Goal: Information Seeking & Learning: Learn about a topic

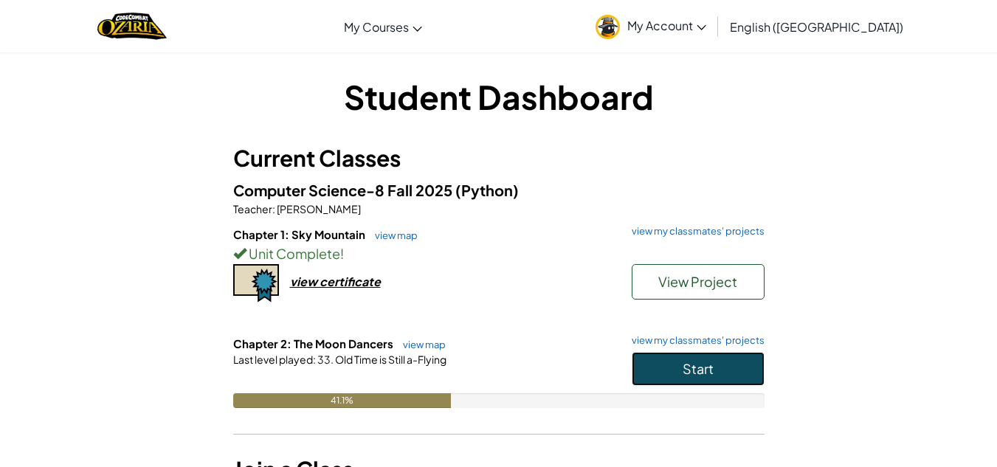
click at [645, 367] on button "Start" at bounding box center [697, 369] width 133 height 34
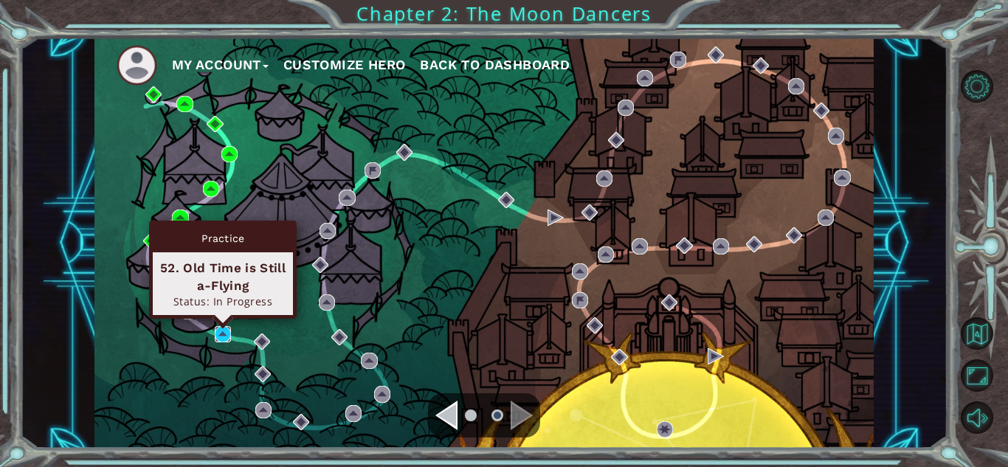
click at [224, 334] on img at bounding box center [223, 334] width 16 height 16
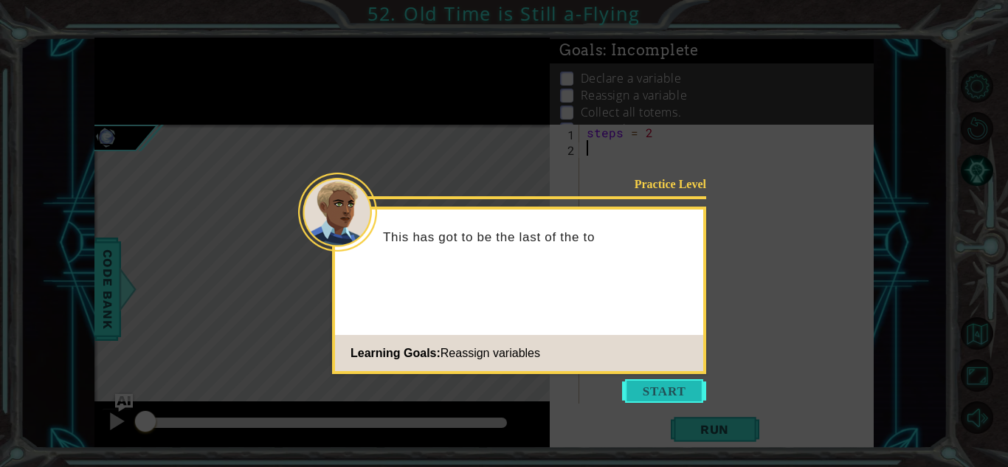
click at [648, 390] on button "Start" at bounding box center [664, 391] width 84 height 24
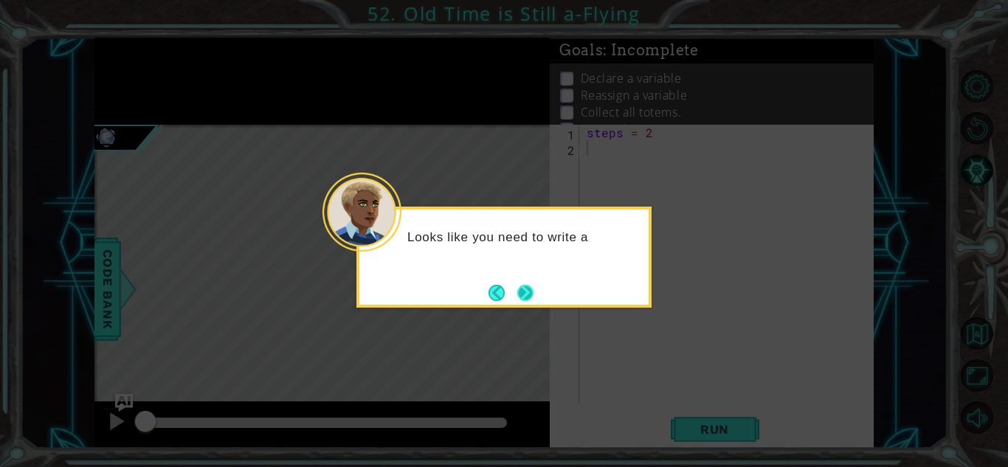
click at [527, 298] on button "Next" at bounding box center [525, 293] width 16 height 16
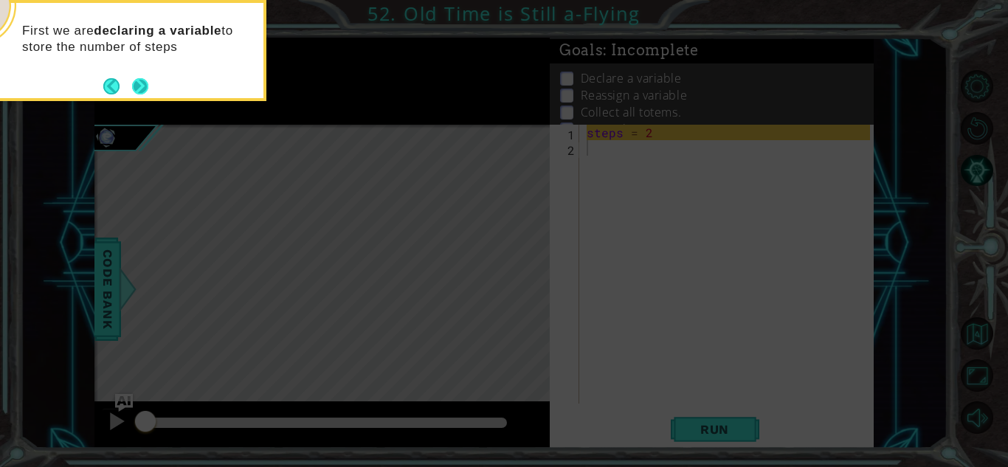
click at [148, 92] on button "Next" at bounding box center [140, 86] width 16 height 16
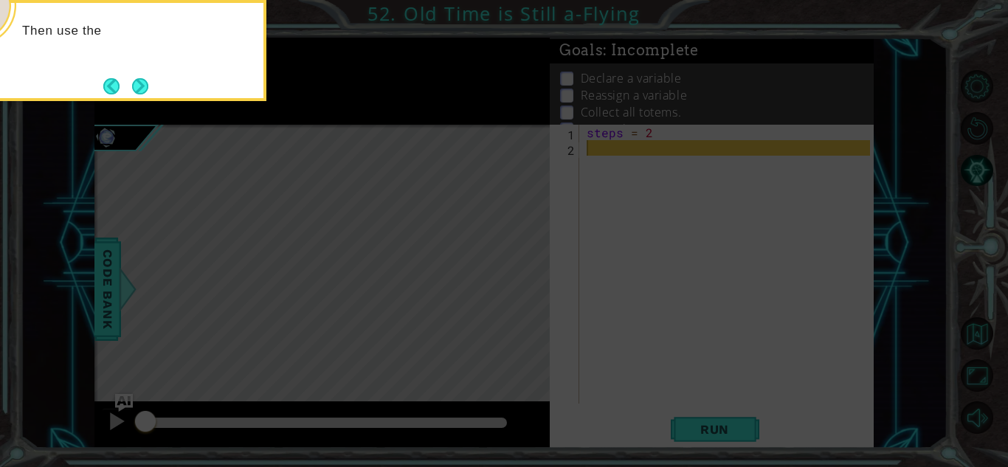
click at [148, 92] on button "Next" at bounding box center [140, 86] width 16 height 16
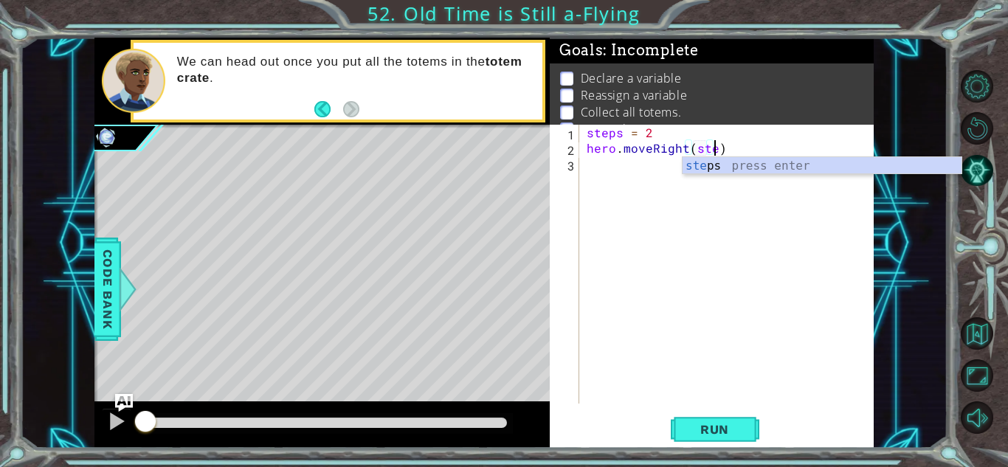
scroll to position [0, 8]
type textarea "hero.moveRight(steps)"
click at [630, 179] on div "steps = 2 hero . moveRight ( steps )" at bounding box center [731, 280] width 294 height 310
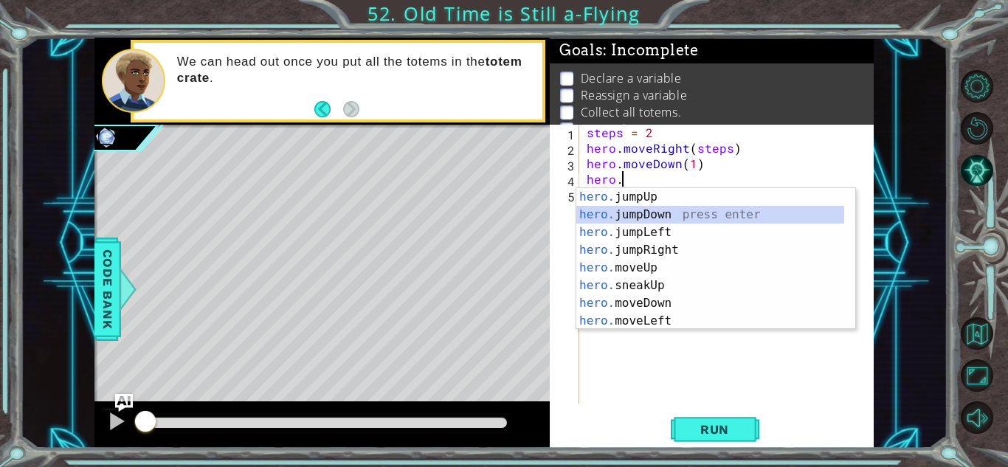
scroll to position [0, 1]
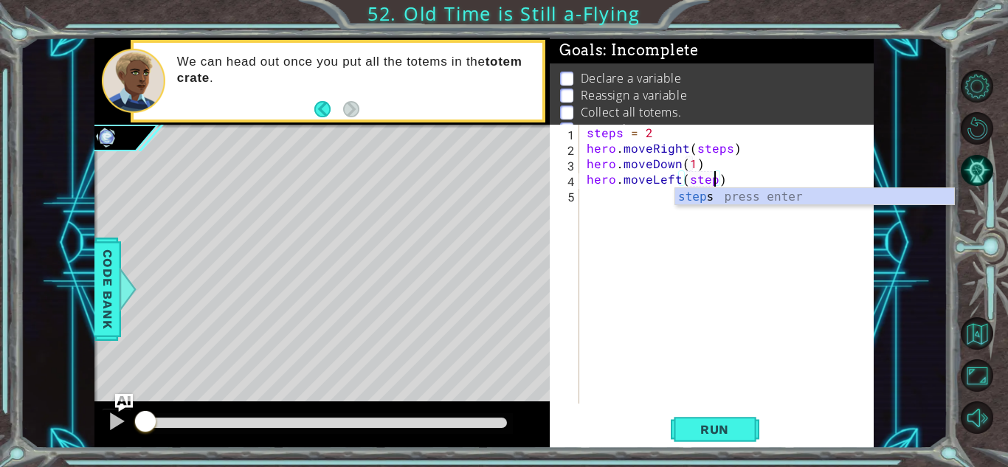
type textarea "hero.moveLeft(steps)"
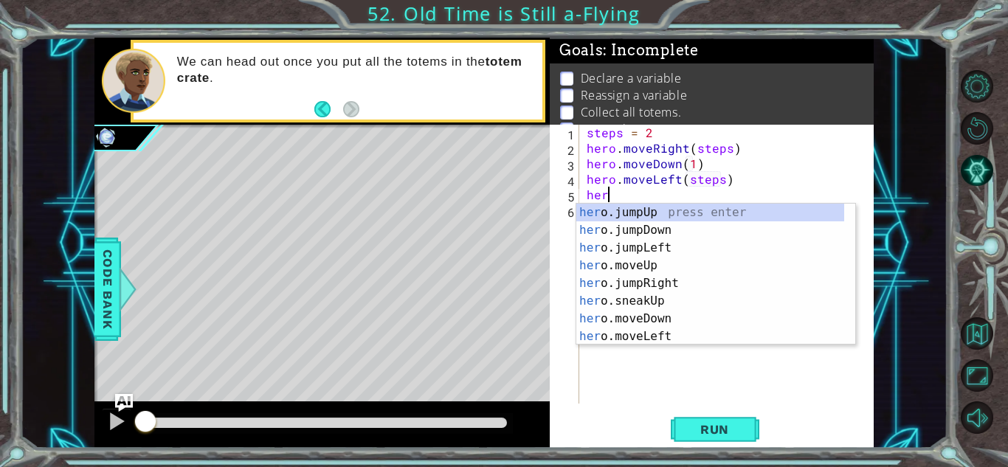
scroll to position [0, 0]
type textarea "h"
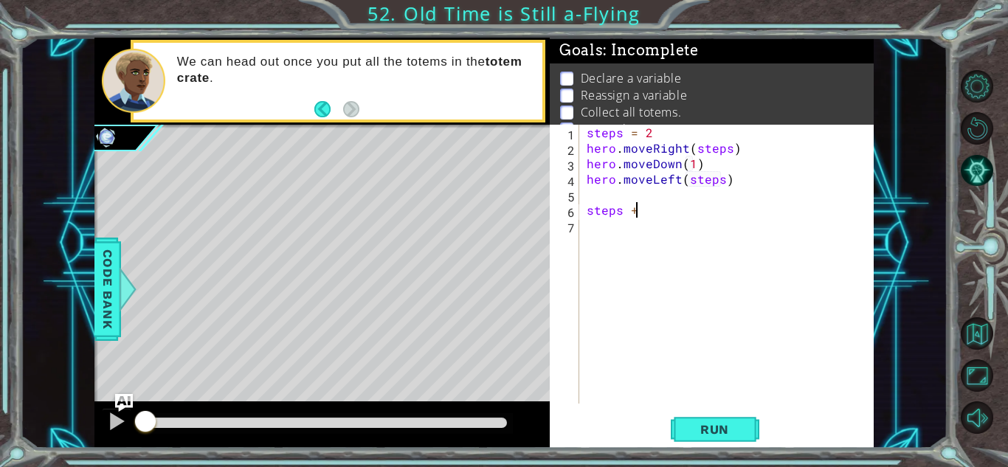
scroll to position [0, 2]
type textarea "steps = 3"
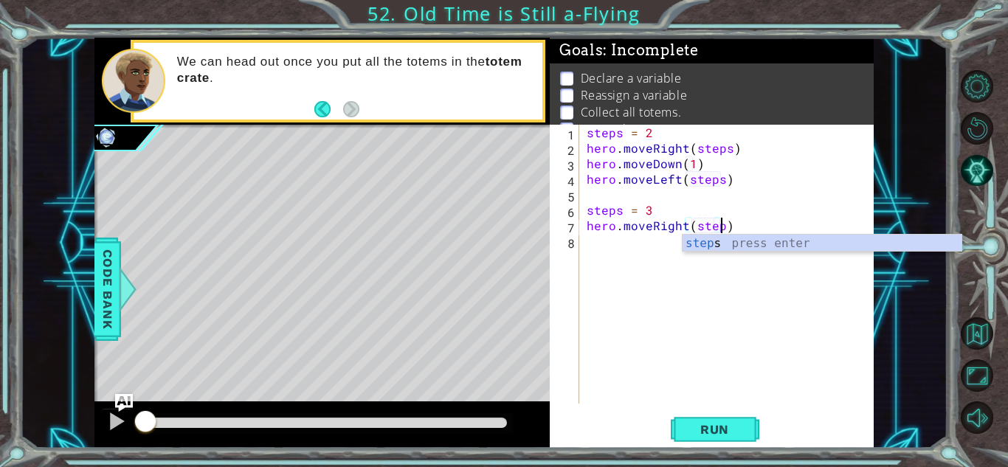
scroll to position [0, 8]
type textarea "hero.moveRight(steps)"
click at [627, 268] on div "steps = 2 hero . moveRight ( steps ) hero . moveDown ( 1 ) hero . moveLeft ( st…" at bounding box center [731, 280] width 294 height 310
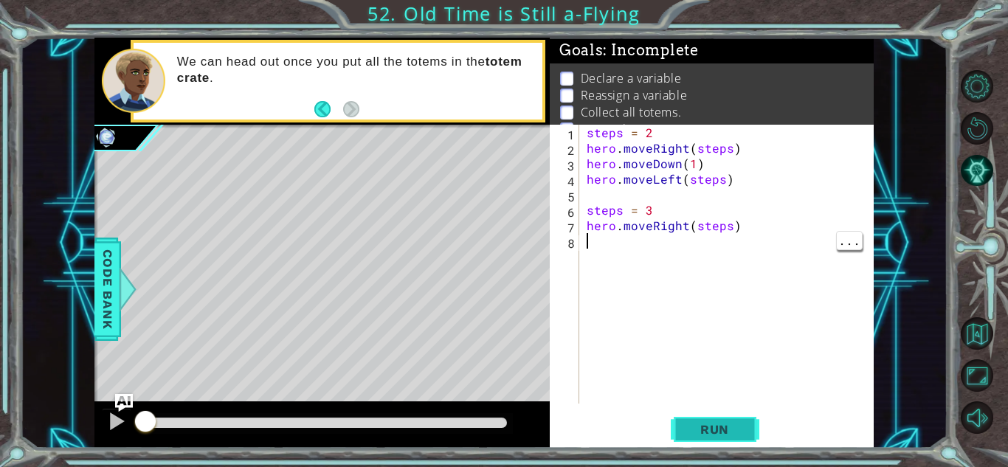
click at [721, 425] on span "Run" at bounding box center [714, 429] width 58 height 15
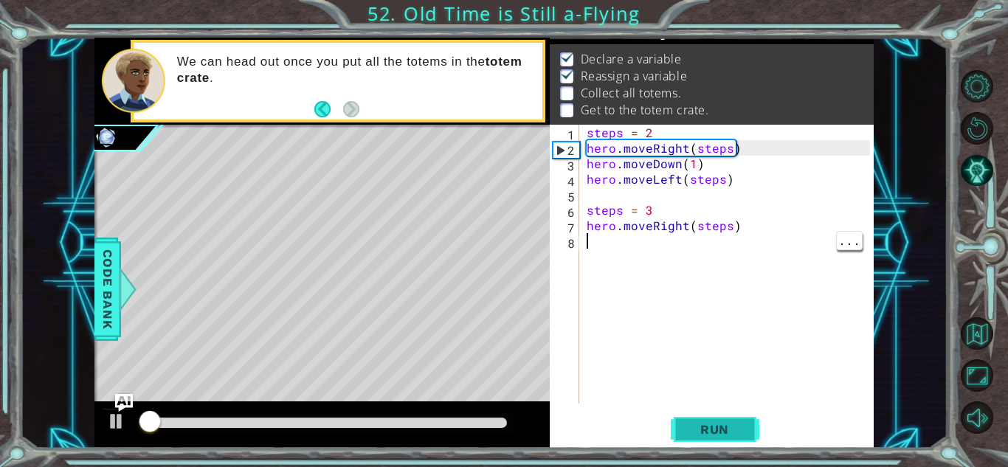
scroll to position [20, 0]
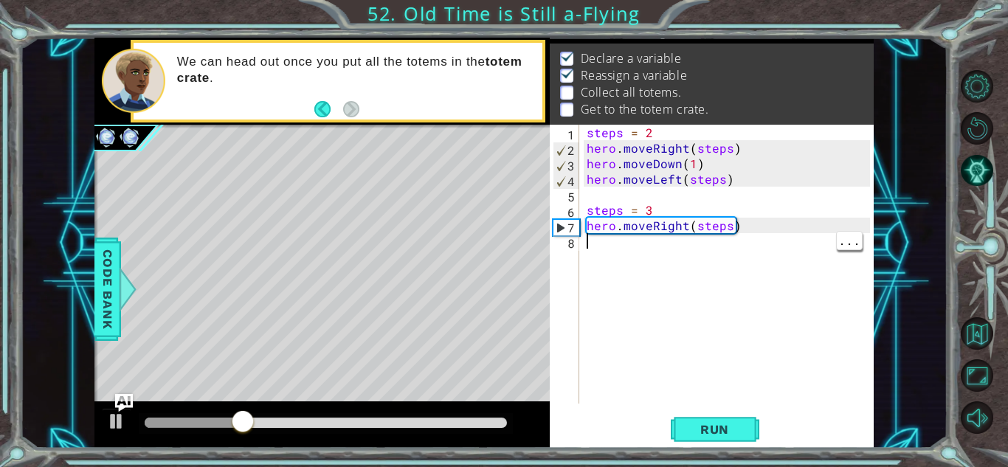
click at [693, 259] on div "steps = 2 hero . moveRight ( steps ) hero . moveDown ( 1 ) hero . moveLeft ( st…" at bounding box center [731, 280] width 294 height 310
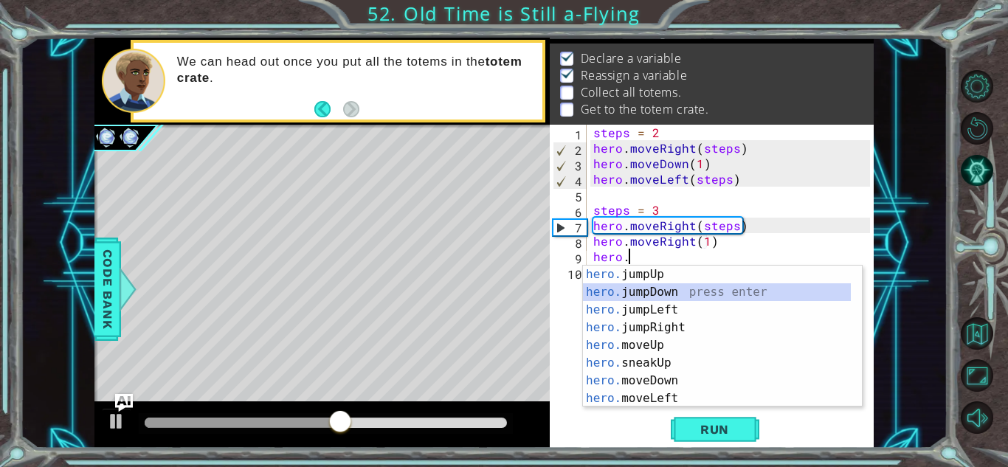
scroll to position [0, 1]
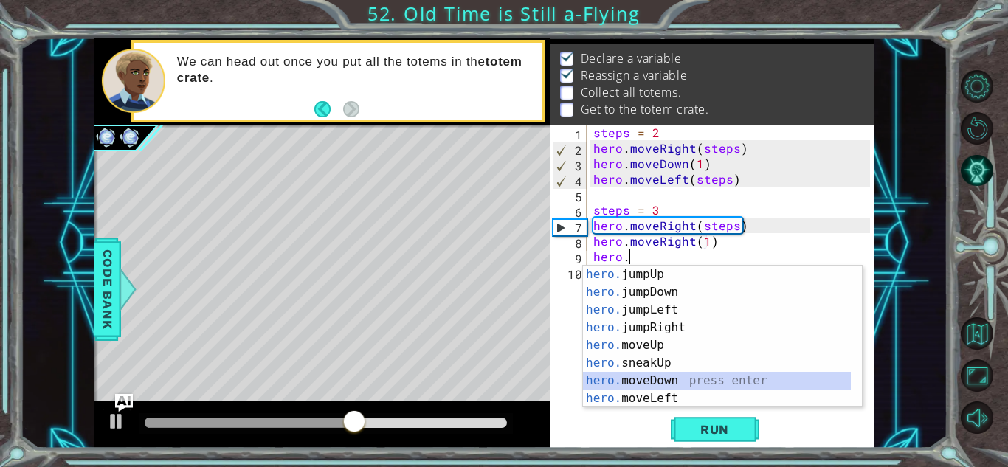
type textarea "hero.moveDown(1)"
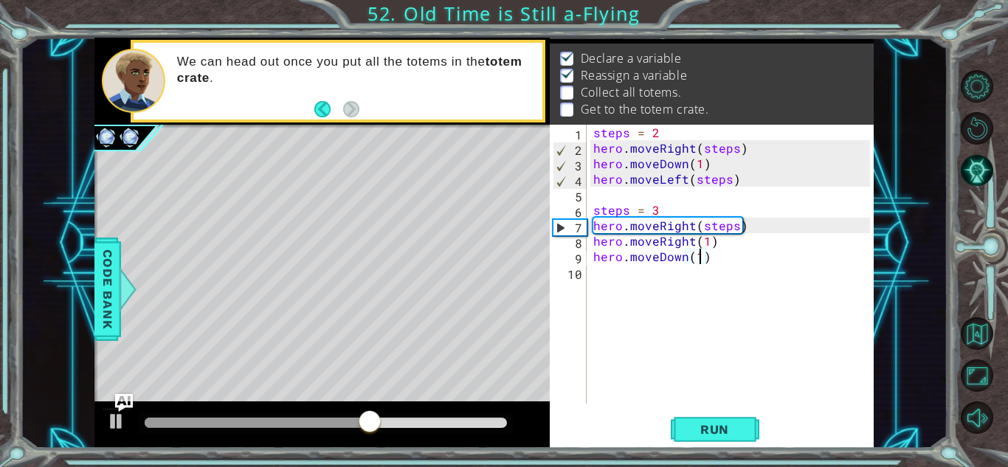
scroll to position [0, 0]
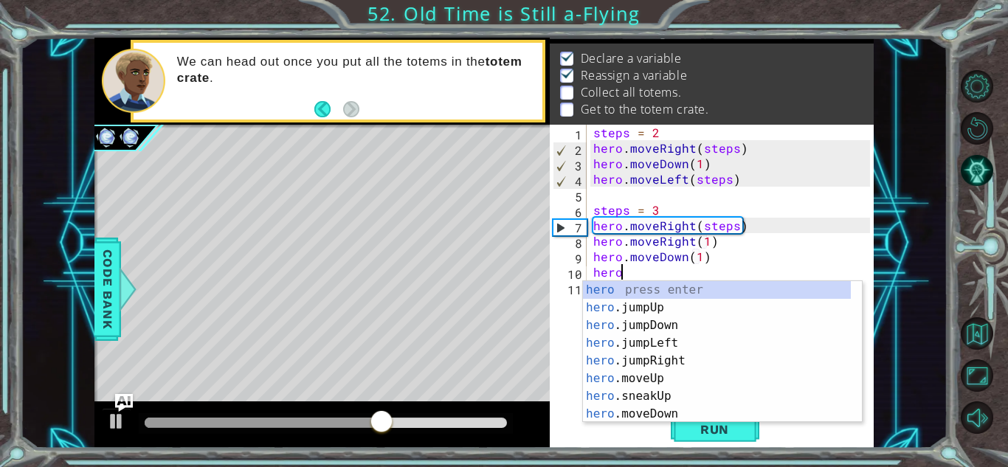
type textarea "hero."
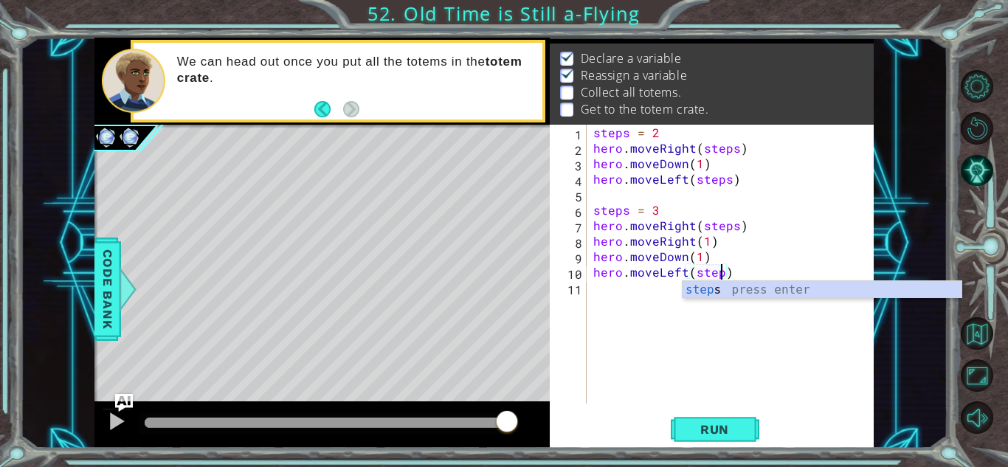
scroll to position [0, 8]
type textarea "hero.moveLeft(steps)"
click at [715, 426] on span "Run" at bounding box center [714, 429] width 58 height 15
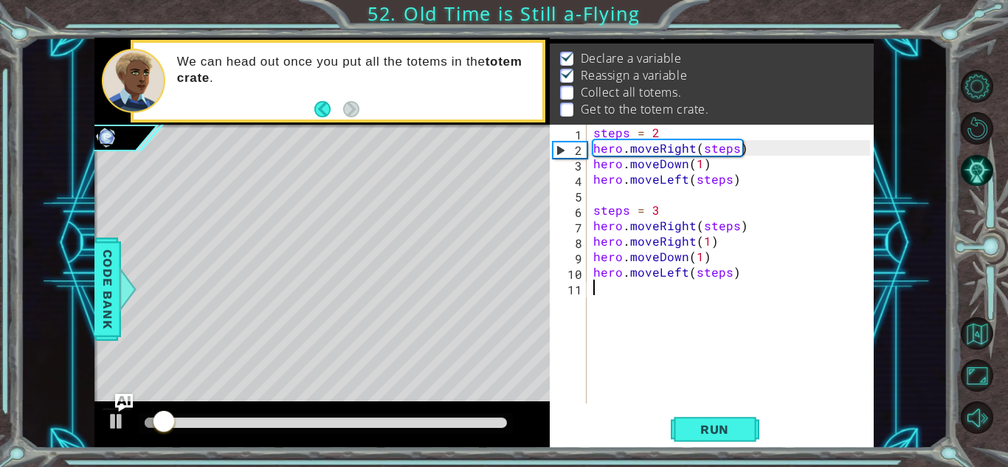
click at [649, 308] on div "steps = 2 hero . moveRight ( steps ) hero . moveDown ( 1 ) hero . moveLeft ( st…" at bounding box center [733, 280] width 287 height 310
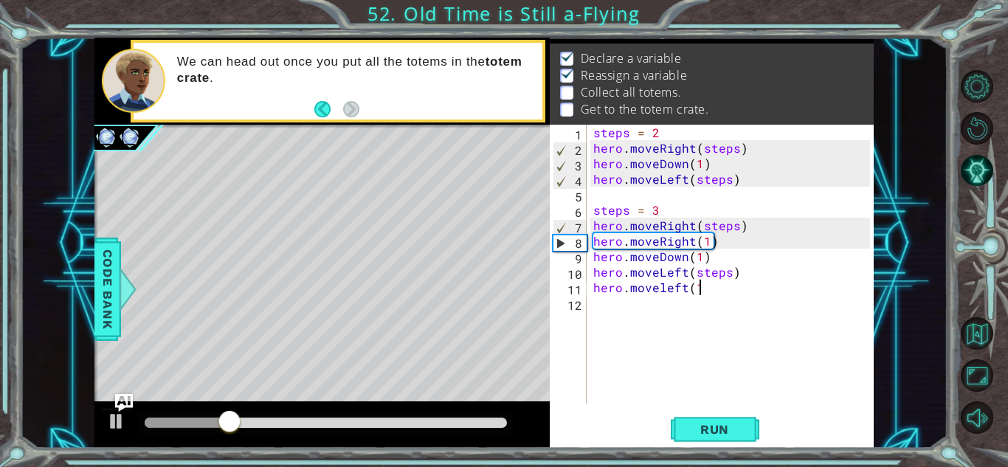
scroll to position [0, 6]
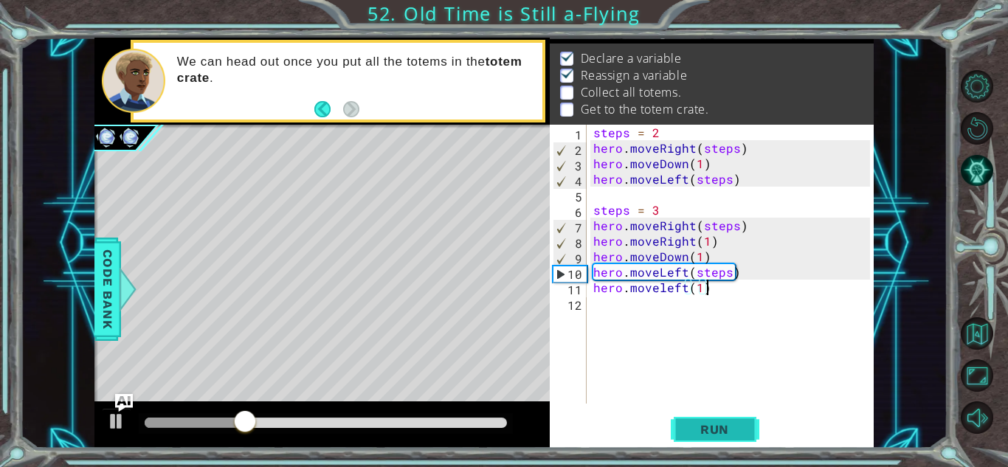
type textarea "hero.moveleft(1)"
click at [719, 433] on span "Run" at bounding box center [714, 429] width 58 height 15
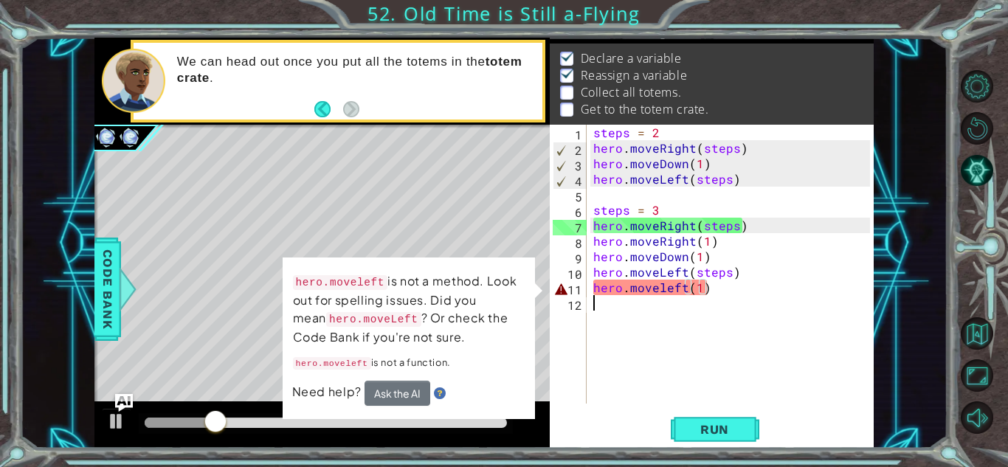
click at [665, 297] on div "steps = 2 hero . moveRight ( steps ) hero . moveDown ( 1 ) hero . moveLeft ( st…" at bounding box center [733, 280] width 287 height 310
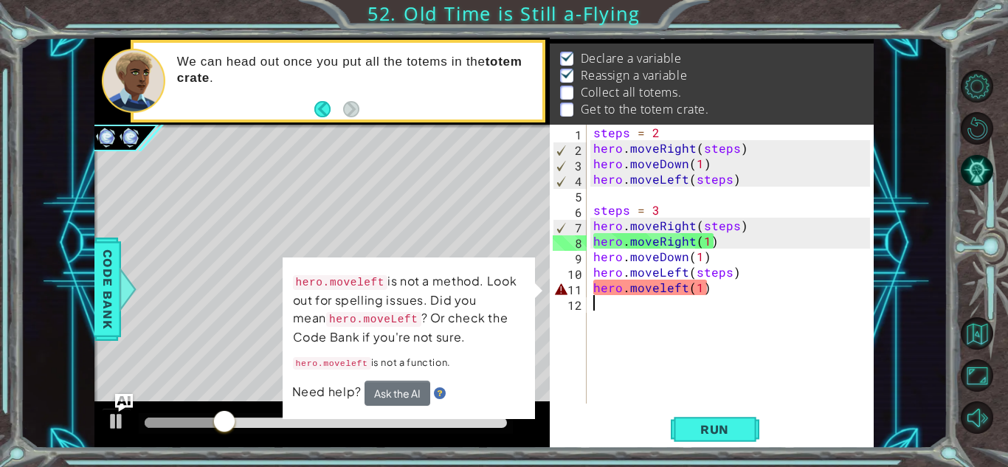
click at [662, 278] on div "steps = 2 hero . moveRight ( steps ) hero . moveDown ( 1 ) hero . moveLeft ( st…" at bounding box center [733, 280] width 287 height 310
click at [667, 290] on div "steps = 2 hero . moveRight ( steps ) hero . moveDown ( 1 ) hero . moveLeft ( st…" at bounding box center [733, 280] width 287 height 310
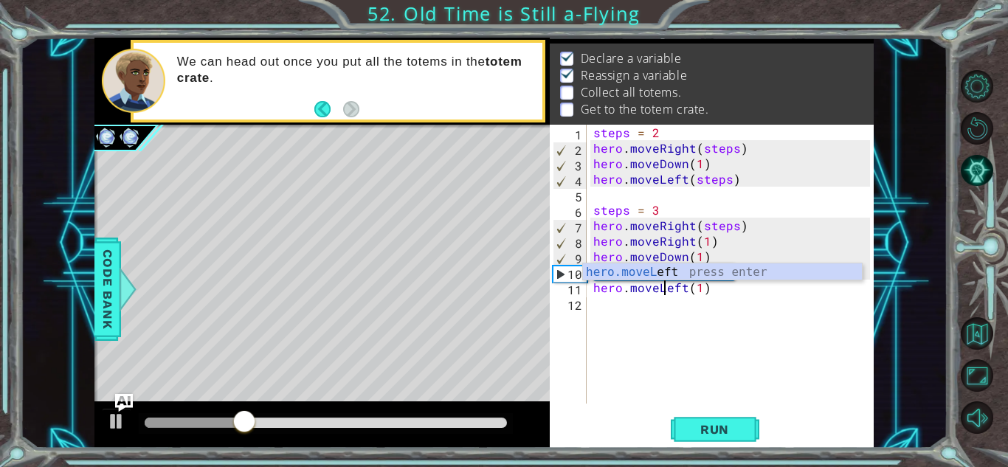
scroll to position [0, 4]
type textarea "hero.moveLeft(1)"
click at [731, 420] on button "Run" at bounding box center [715, 429] width 89 height 32
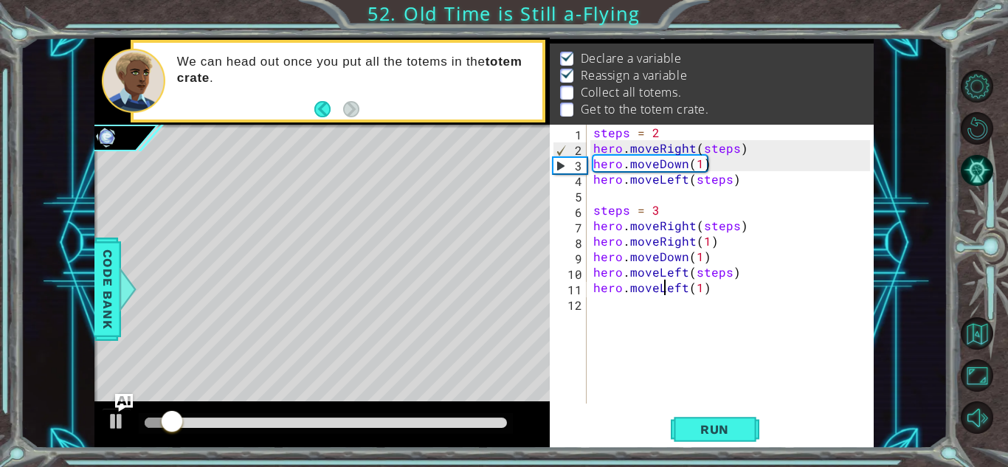
click at [641, 306] on div "steps = 2 hero . moveRight ( steps ) hero . moveDown ( 1 ) hero . moveLeft ( st…" at bounding box center [733, 280] width 287 height 310
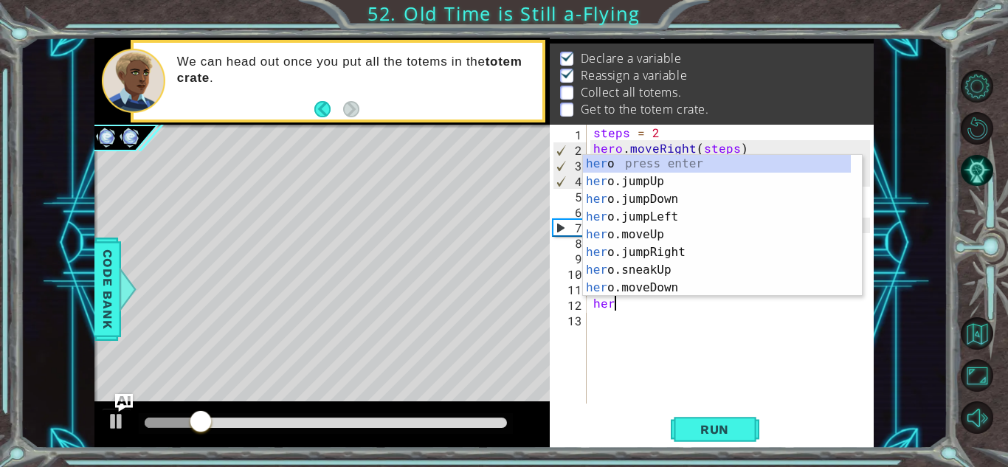
scroll to position [0, 0]
type textarea "h"
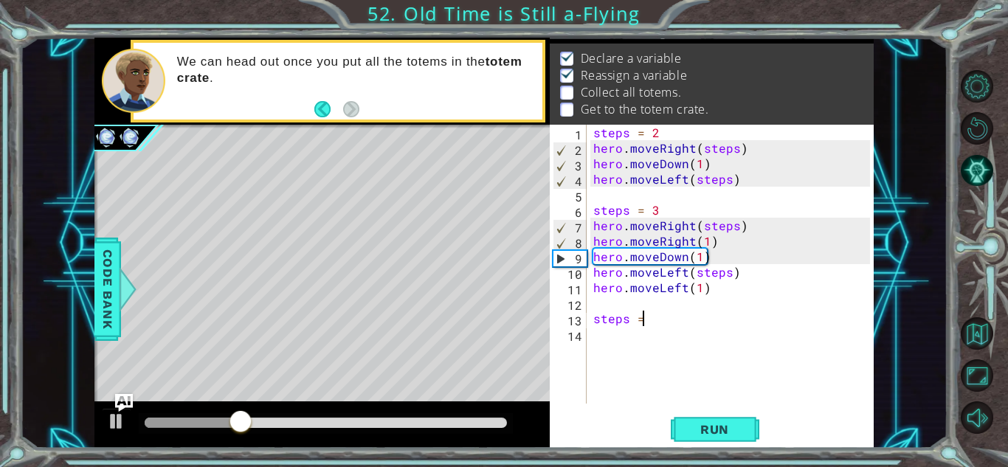
scroll to position [0, 2]
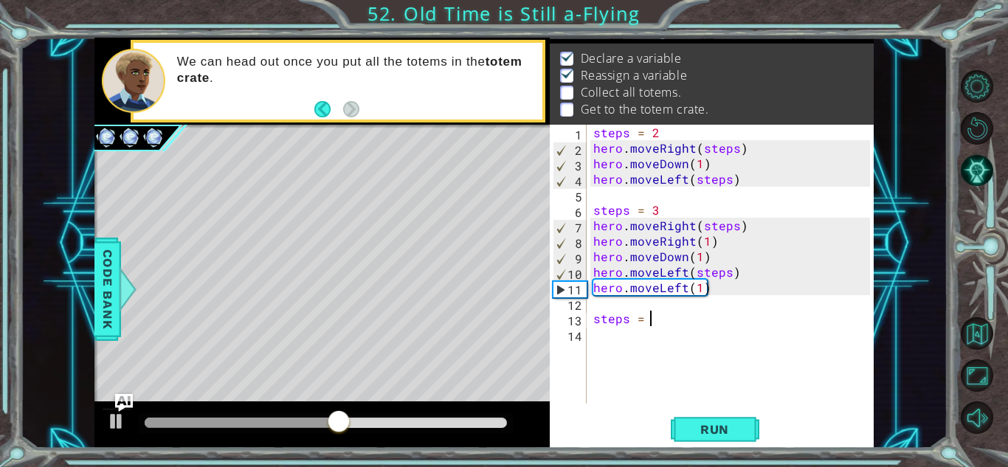
type textarea "steps = 6"
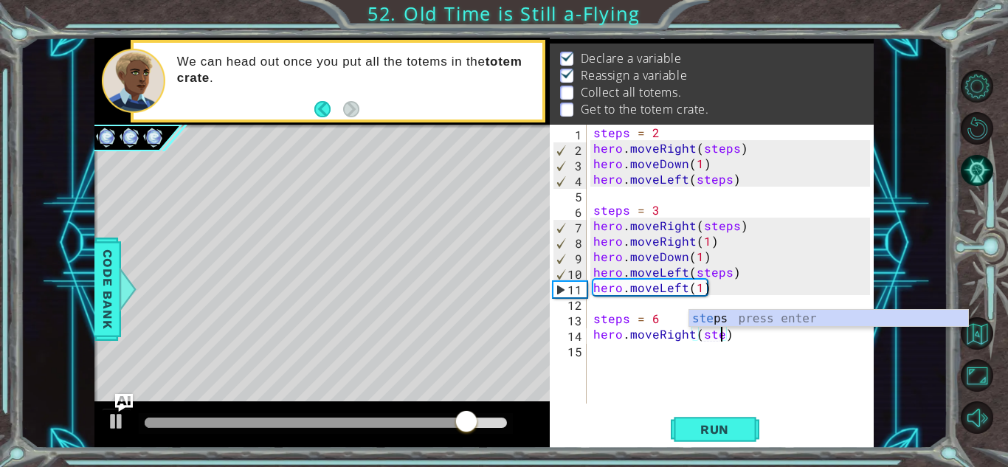
scroll to position [0, 8]
type textarea "hero.moveRight(steps)"
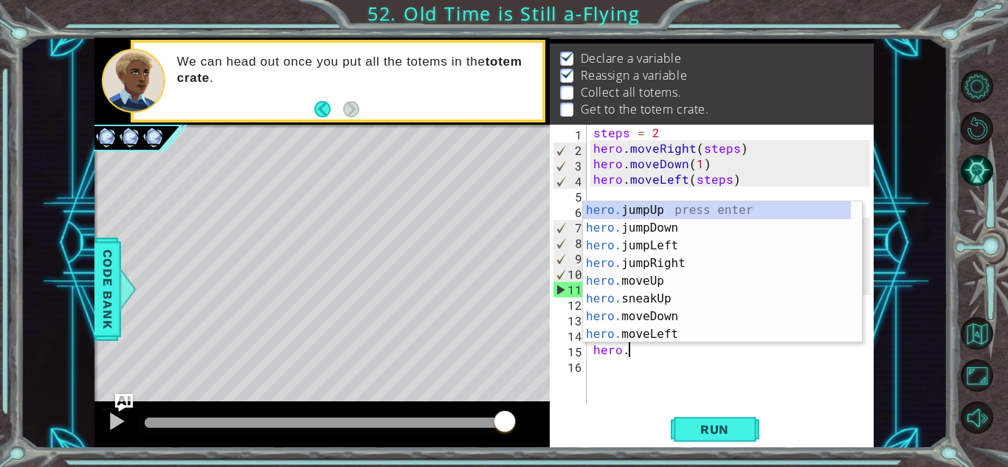
scroll to position [0, 1]
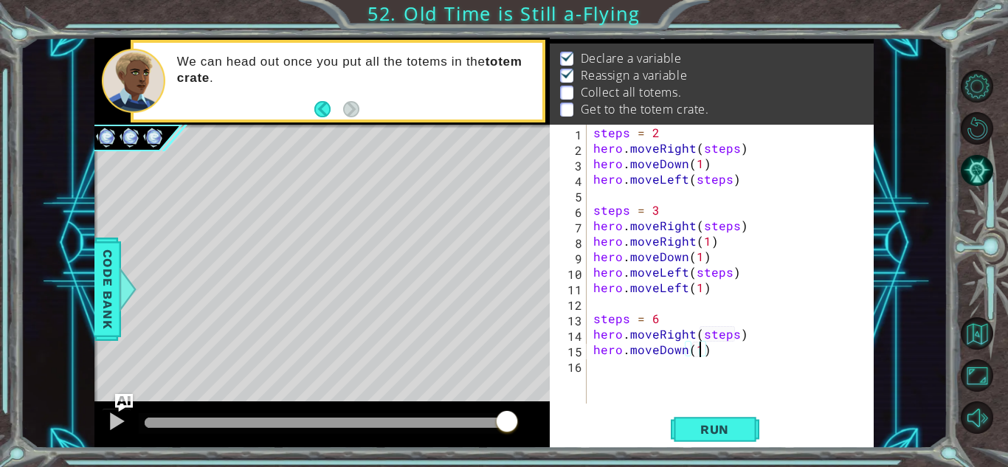
type textarea "hero.moveDown(10)"
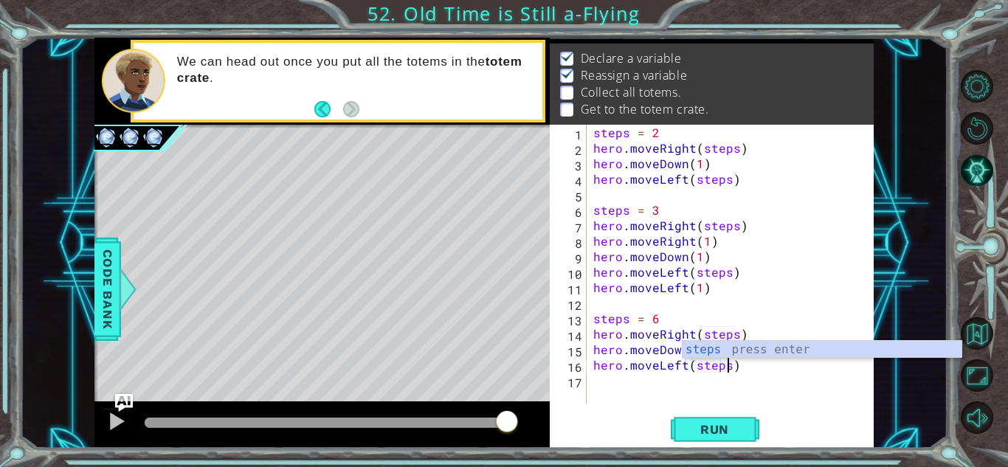
scroll to position [0, 8]
type textarea "hero.moveLeft(steps)"
click at [745, 423] on button "Run" at bounding box center [715, 429] width 89 height 32
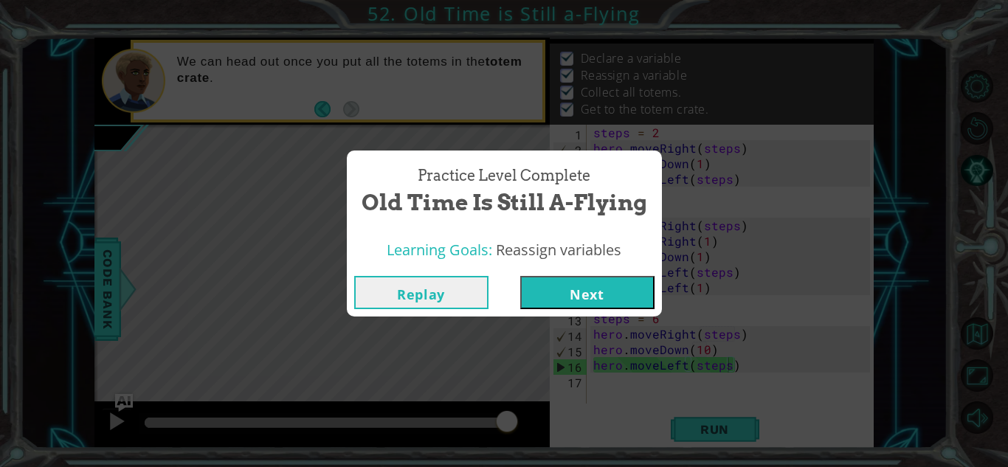
click at [624, 281] on button "Next" at bounding box center [587, 292] width 134 height 33
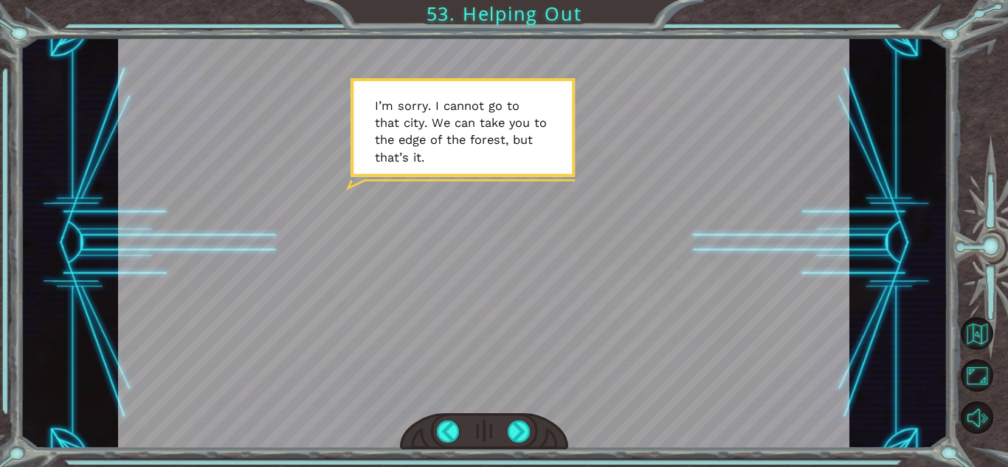
click at [623, 388] on div at bounding box center [483, 243] width 731 height 411
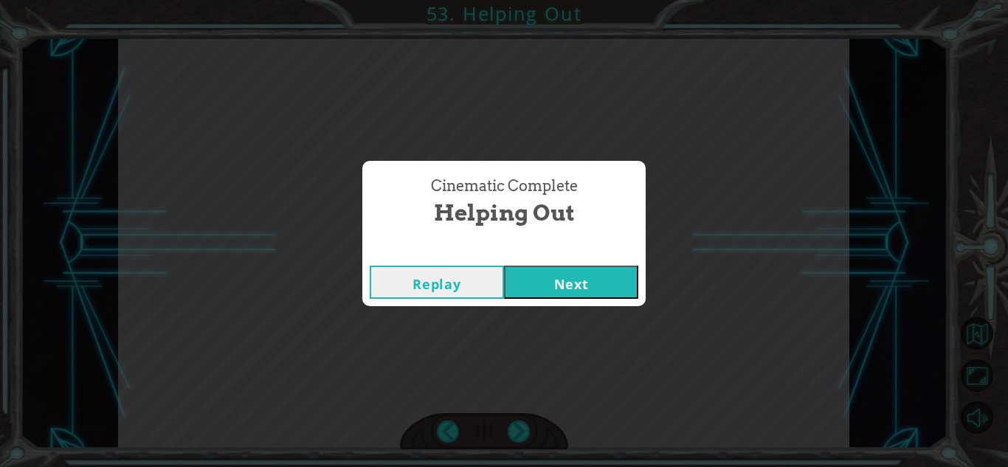
click at [592, 281] on button "Next" at bounding box center [571, 282] width 134 height 33
click at [579, 279] on button "Next" at bounding box center [571, 282] width 134 height 33
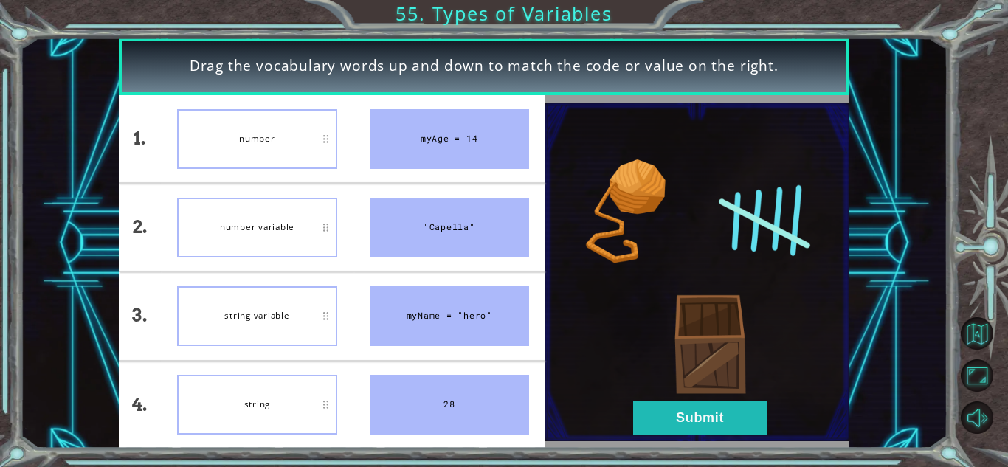
drag, startPoint x: 452, startPoint y: 315, endPoint x: 412, endPoint y: 296, distance: 44.2
click at [412, 296] on div "myName = "hero"" at bounding box center [449, 316] width 159 height 60
click at [696, 417] on button "Submit" at bounding box center [700, 417] width 134 height 33
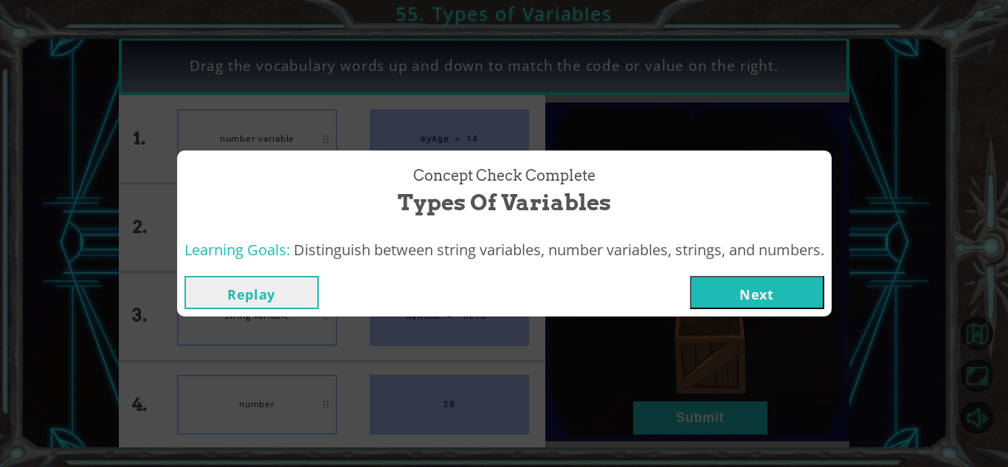
click at [786, 287] on button "Next" at bounding box center [757, 292] width 134 height 33
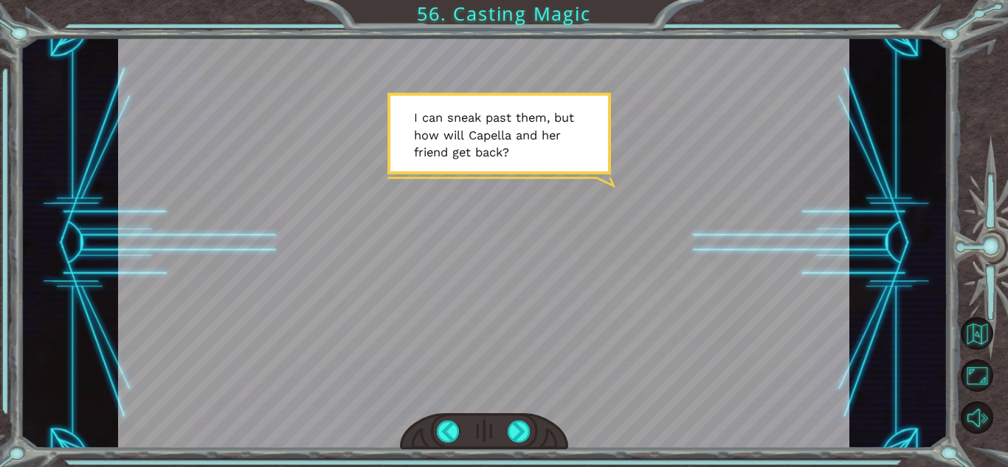
click at [642, 205] on div at bounding box center [483, 243] width 731 height 411
